Goal: Task Accomplishment & Management: Use online tool/utility

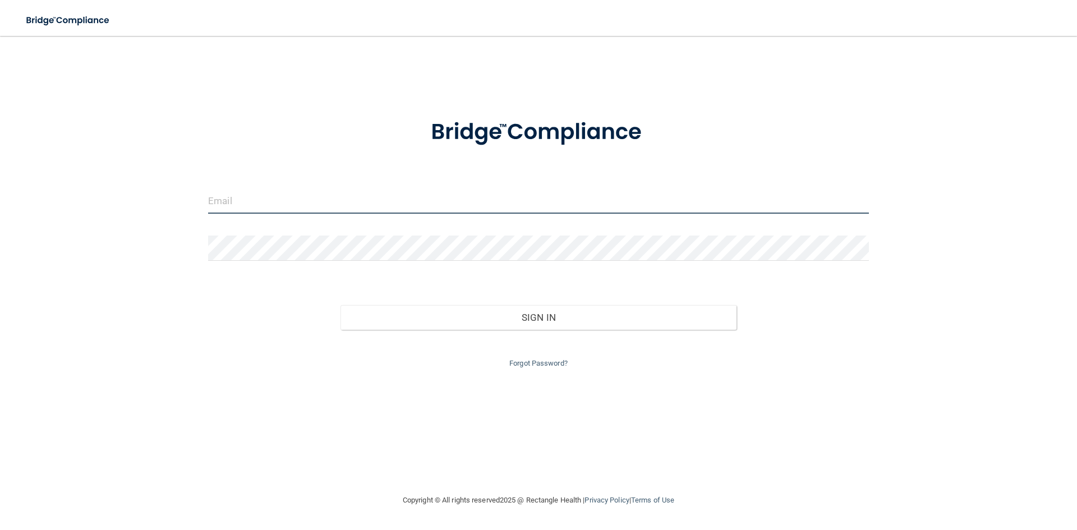
click at [404, 195] on input "email" at bounding box center [538, 201] width 661 height 25
type input "[EMAIL_ADDRESS][DOMAIN_NAME]"
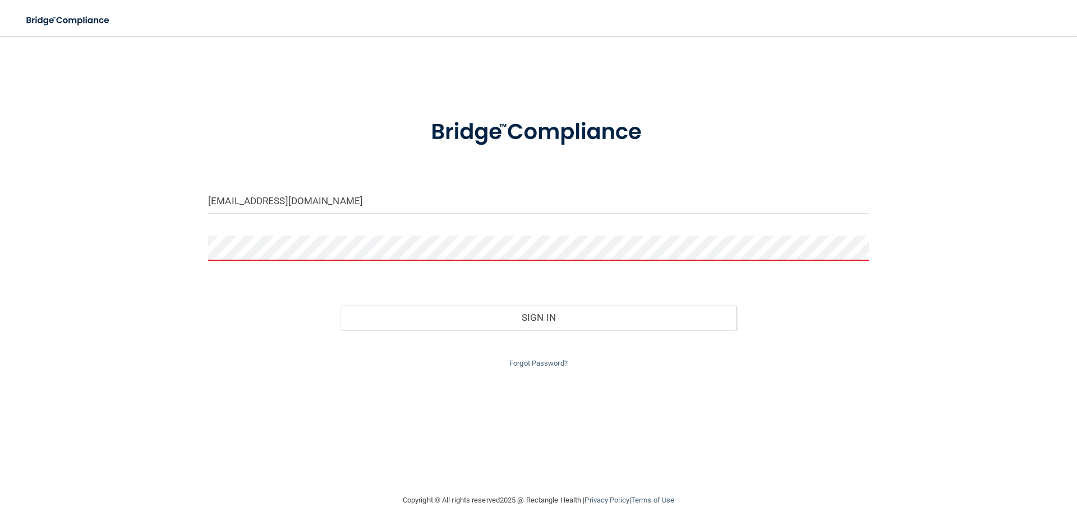
drag, startPoint x: 388, startPoint y: 214, endPoint x: 251, endPoint y: 339, distance: 185.5
click at [251, 339] on div "Forgot Password?" at bounding box center [539, 350] width 678 height 40
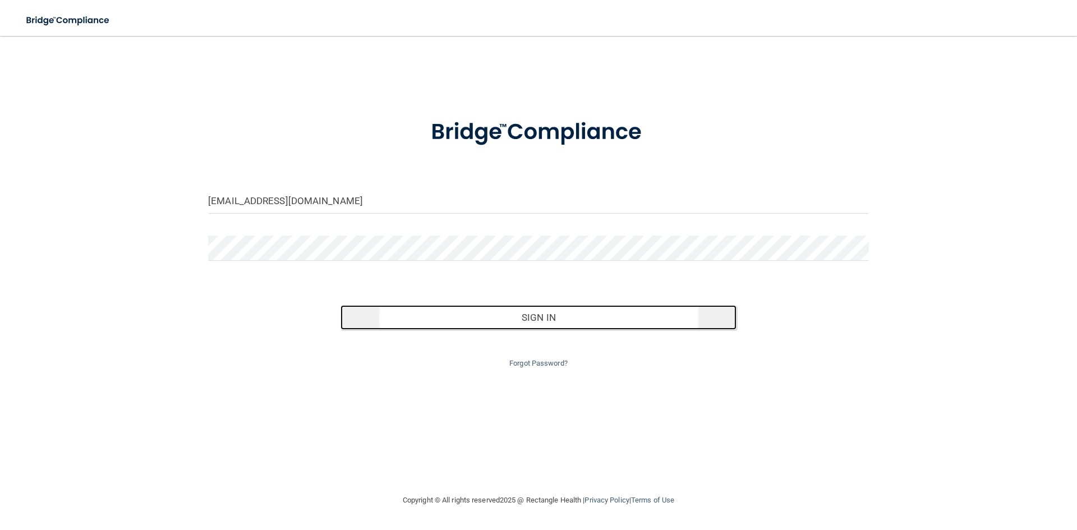
click at [544, 313] on button "Sign In" at bounding box center [539, 317] width 397 height 25
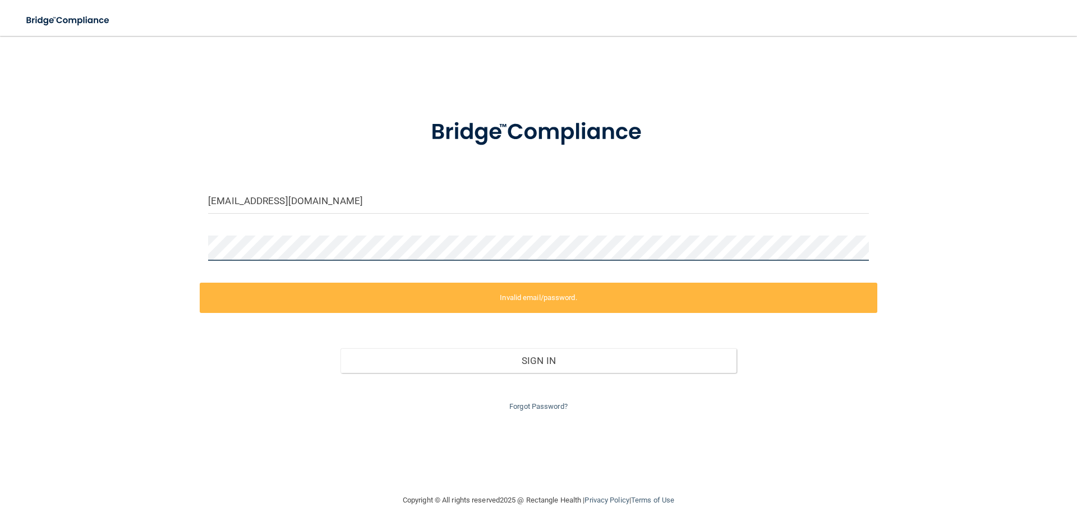
click at [206, 242] on div at bounding box center [539, 253] width 678 height 34
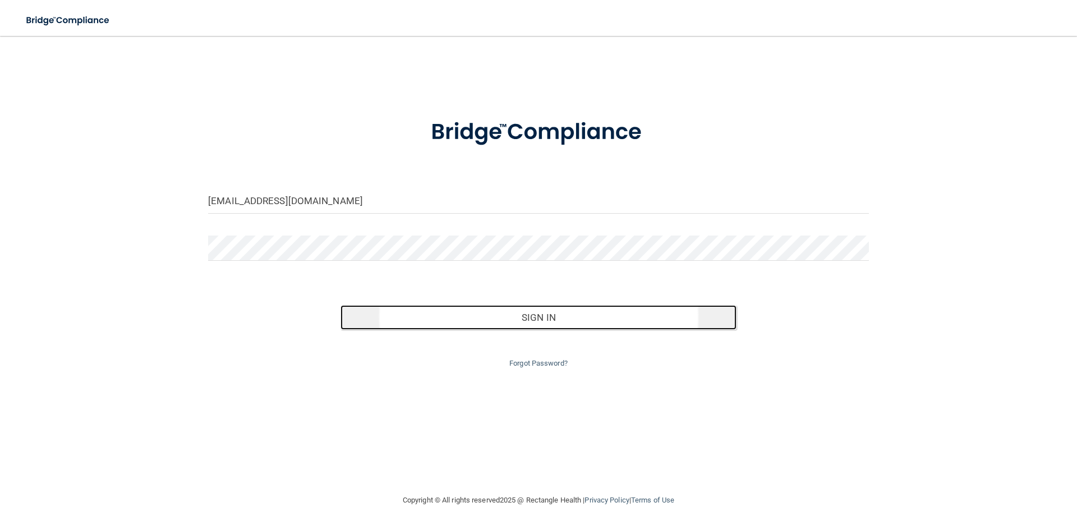
click at [545, 325] on button "Sign In" at bounding box center [539, 317] width 397 height 25
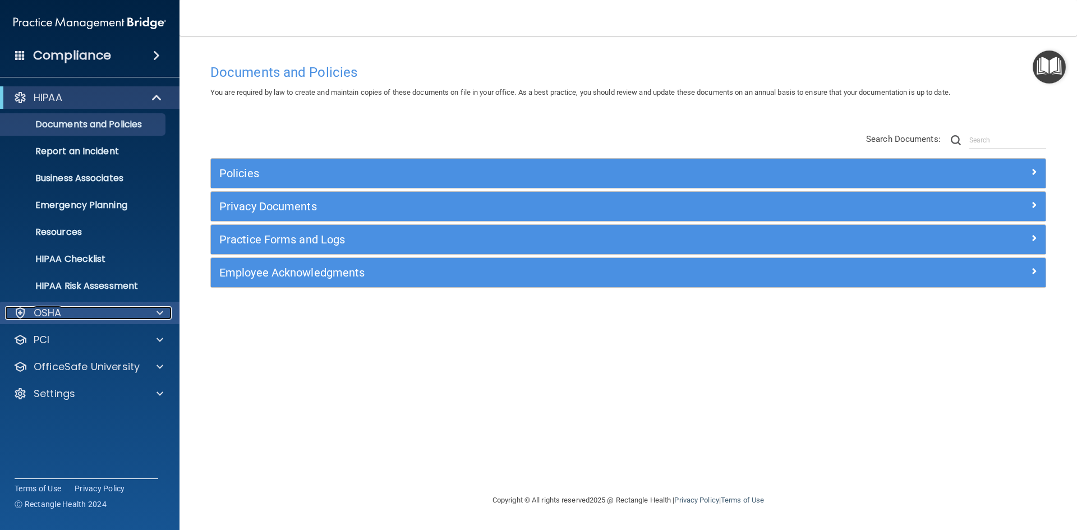
click at [55, 307] on p "OSHA" at bounding box center [48, 312] width 28 height 13
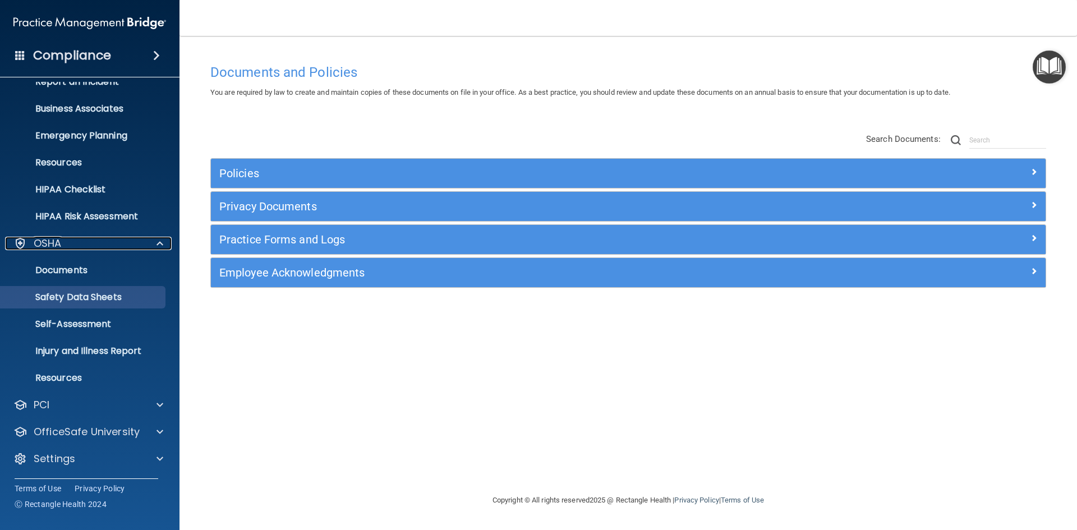
scroll to position [70, 0]
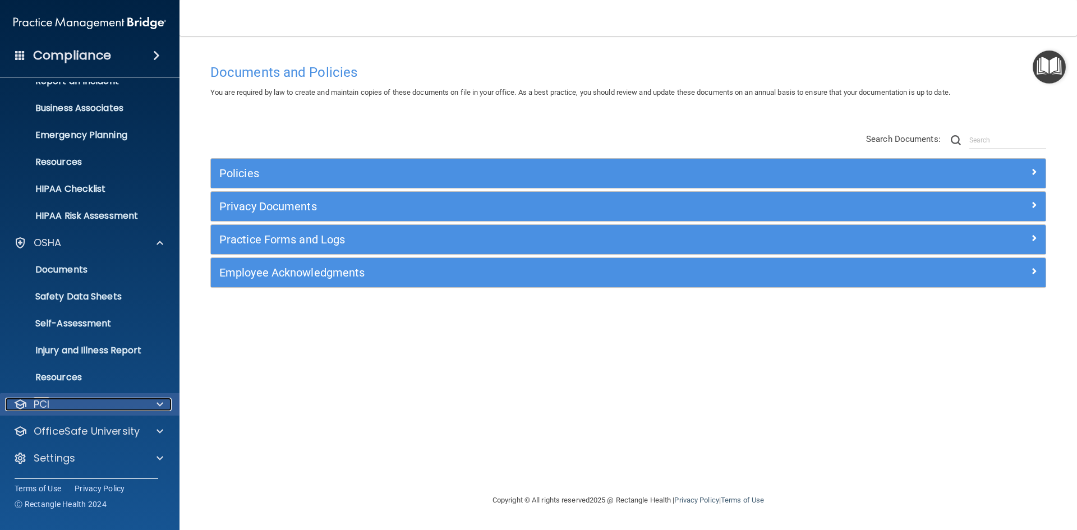
click at [159, 405] on span at bounding box center [160, 404] width 7 height 13
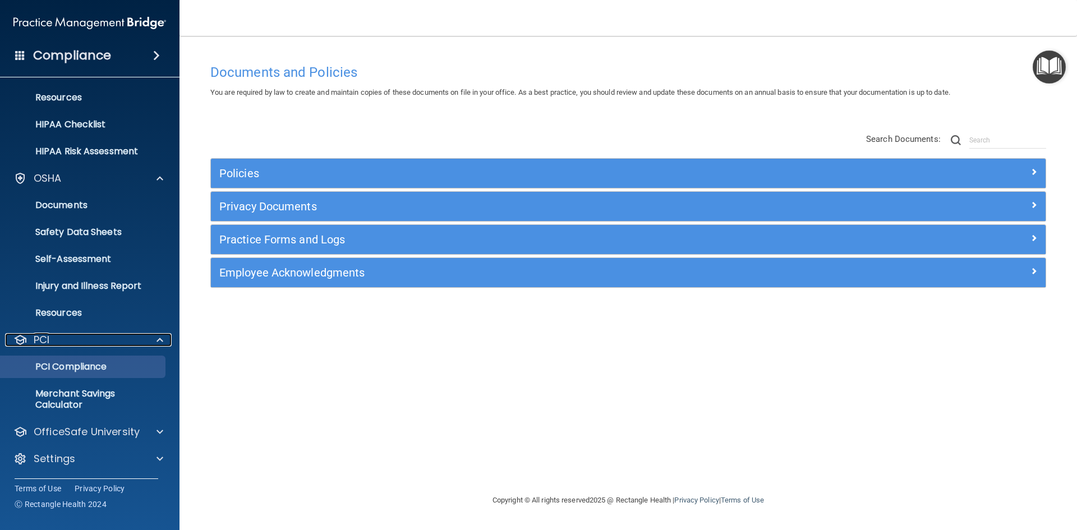
scroll to position [135, 0]
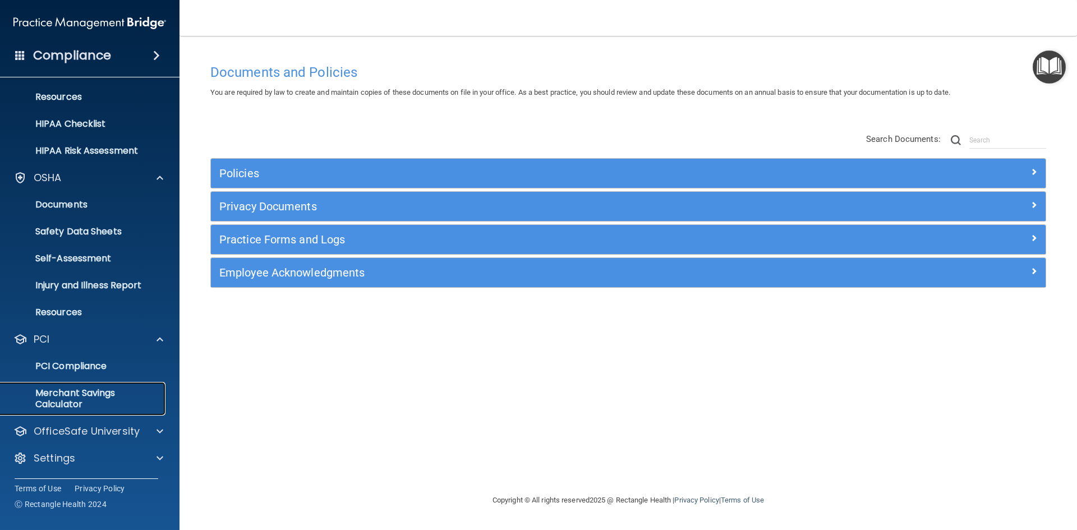
click at [83, 402] on p "Merchant Savings Calculator" at bounding box center [83, 399] width 153 height 22
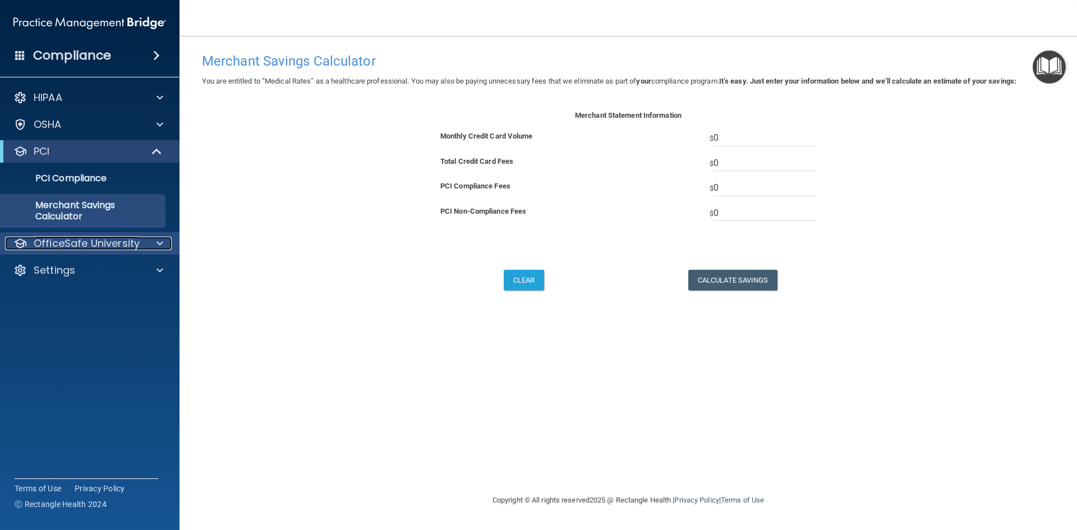
click at [156, 247] on div at bounding box center [158, 243] width 28 height 13
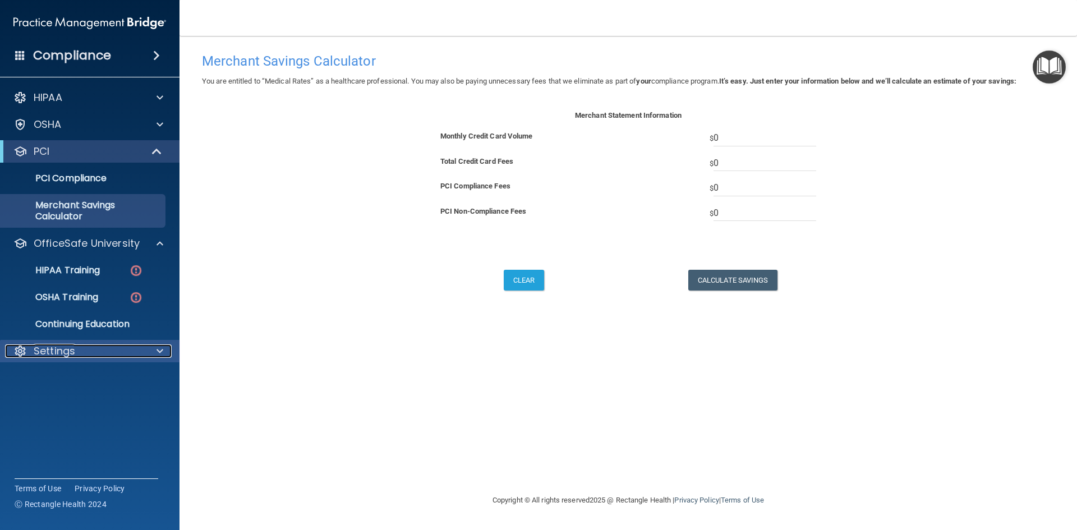
click at [160, 355] on span at bounding box center [160, 351] width 7 height 13
